Goal: Task Accomplishment & Management: Complete application form

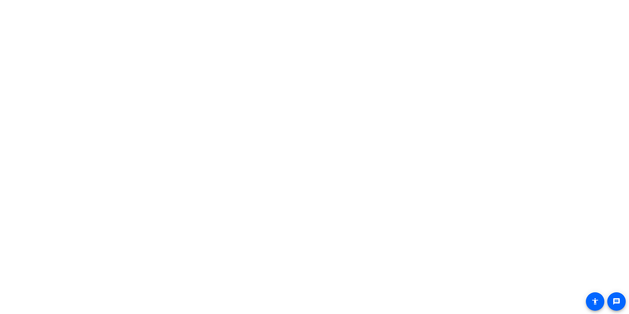
click at [317, 98] on body "Accessibility Screen-Reader Guide, Feedback, and Issue Reporting | New window m…" at bounding box center [314, 157] width 629 height 314
click at [474, 114] on body "Accessibility Screen-Reader Guide, Feedback, and Issue Reporting | New window m…" at bounding box center [314, 157] width 629 height 314
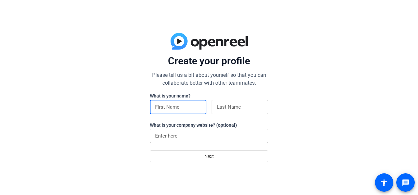
click at [168, 106] on input at bounding box center [178, 107] width 46 height 8
type input "Roisin"
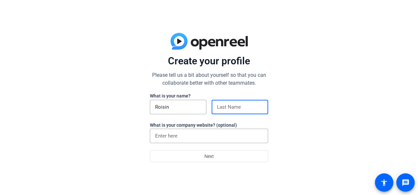
click at [222, 104] on input at bounding box center [240, 107] width 46 height 8
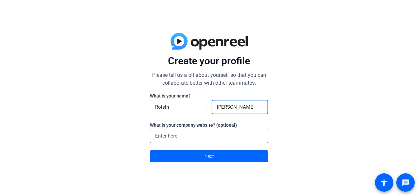
type input "Daly"
click at [187, 138] on input at bounding box center [209, 136] width 108 height 8
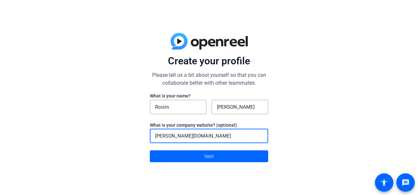
type input "Marsh.ca"
click at [141, 128] on div "Create your profile Please tell us a bit about yourself so that you can collabo…" at bounding box center [209, 97] width 418 height 195
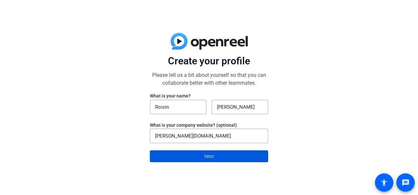
click at [213, 155] on span "Next" at bounding box center [210, 156] width 10 height 13
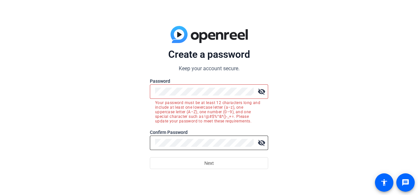
click at [170, 147] on div at bounding box center [204, 143] width 99 height 14
click at [259, 94] on mat-icon "visibility_off" at bounding box center [261, 91] width 13 height 13
click at [262, 139] on mat-icon "visibility_off" at bounding box center [261, 143] width 13 height 13
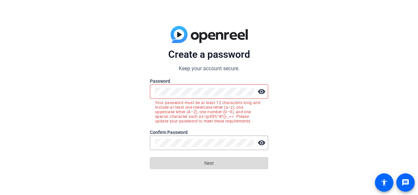
click at [207, 161] on span "Next" at bounding box center [210, 163] width 10 height 13
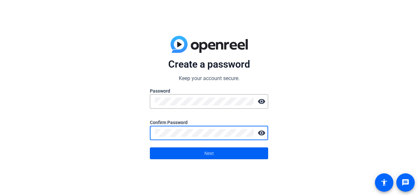
click at [194, 153] on span at bounding box center [209, 154] width 118 height 16
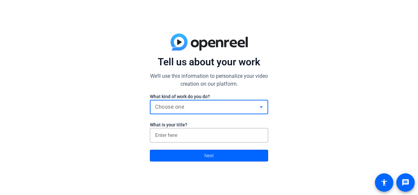
click at [194, 106] on div "Choose one" at bounding box center [207, 107] width 105 height 8
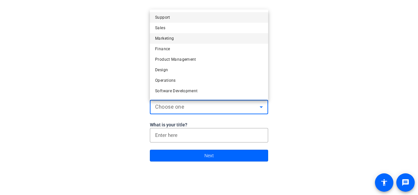
click at [201, 39] on mat-option "Marketing" at bounding box center [209, 38] width 118 height 11
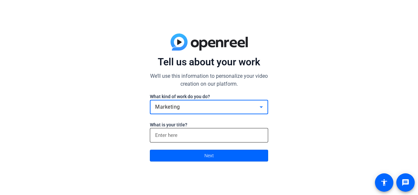
click at [185, 139] on input at bounding box center [209, 136] width 108 height 8
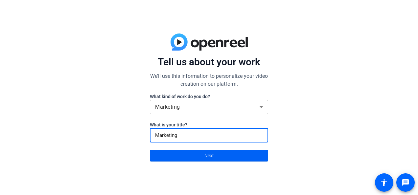
type input "Marketing"
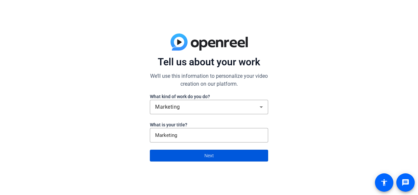
click at [204, 156] on span at bounding box center [209, 156] width 118 height 16
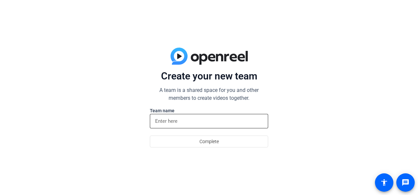
click at [194, 122] on input at bounding box center [209, 121] width 108 height 8
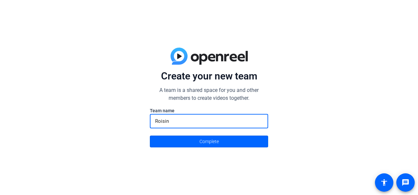
type input "Roisin"
click at [210, 150] on div "Create your new team A team is a shared space for you and other members to crea…" at bounding box center [209, 97] width 418 height 195
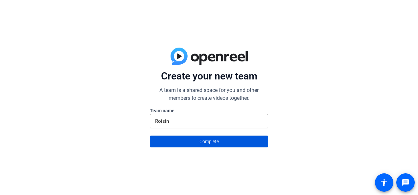
click at [207, 143] on span "Complete" at bounding box center [209, 142] width 19 height 13
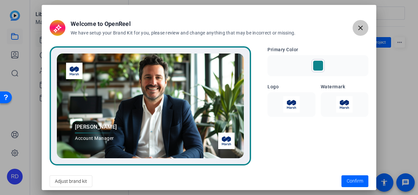
click at [360, 30] on mat-icon "close" at bounding box center [361, 28] width 8 height 8
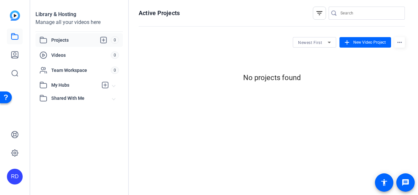
click at [68, 100] on span "Shared With Me" at bounding box center [81, 98] width 61 height 7
click at [344, 104] on div "Active Projects filter_list Newest First add New Video Project more_horiz No pr…" at bounding box center [272, 97] width 286 height 195
click at [80, 95] on span "Shared With Me" at bounding box center [81, 98] width 61 height 7
click at [56, 96] on span "Shared With Me" at bounding box center [81, 98] width 61 height 7
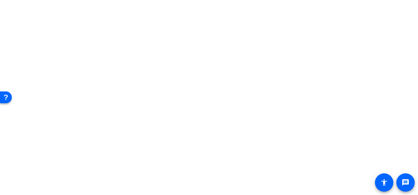
click at [282, 114] on body "Accessibility Screen-Reader Guide, Feedback, and Issue Reporting | New window m…" at bounding box center [209, 97] width 418 height 195
click at [215, 104] on body "Accessibility Screen-Reader Guide, Feedback, and Issue Reporting | New window m…" at bounding box center [209, 97] width 418 height 195
drag, startPoint x: 185, startPoint y: 54, endPoint x: 178, endPoint y: 43, distance: 12.6
click at [178, 43] on body "message accessibility" at bounding box center [209, 97] width 418 height 195
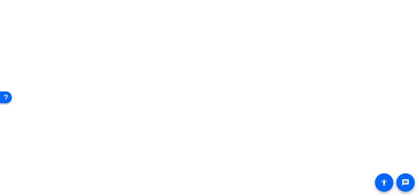
click at [178, 43] on body "message accessibility" at bounding box center [209, 97] width 418 height 195
click at [178, 43] on body "Press Alt+1 for screen-reader mode, Alt+0 to cancel Accessibility Screen-Reader…" at bounding box center [209, 97] width 418 height 195
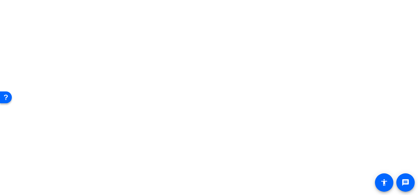
click at [178, 43] on body "Press Alt+1 for screen-reader mode, Alt+0 to cancel Accessibility Screen-Reader…" at bounding box center [209, 97] width 418 height 195
drag, startPoint x: 178, startPoint y: 43, endPoint x: 179, endPoint y: 39, distance: 4.0
click at [179, 39] on body "Press Alt+1 for screen-reader mode, Alt+0 to cancel Accessibility Screen-Reader…" at bounding box center [209, 97] width 418 height 195
